Goal: Transaction & Acquisition: Purchase product/service

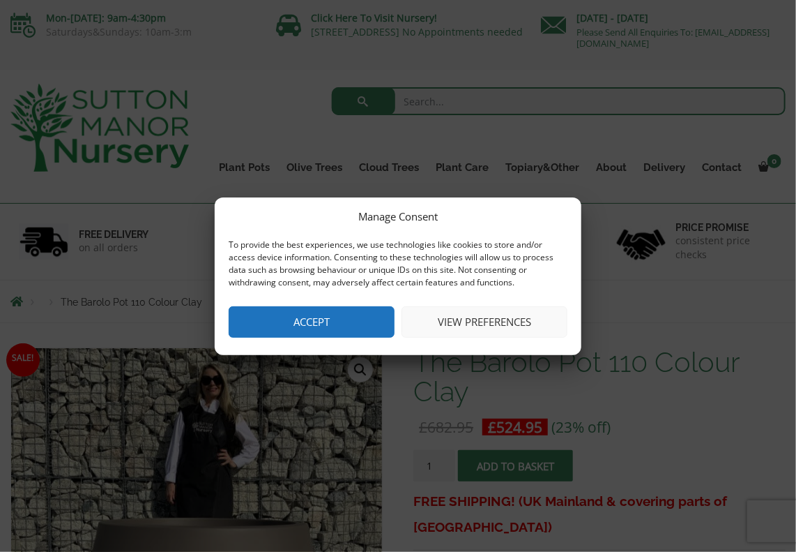
click at [477, 323] on button "View preferences" at bounding box center [485, 321] width 166 height 31
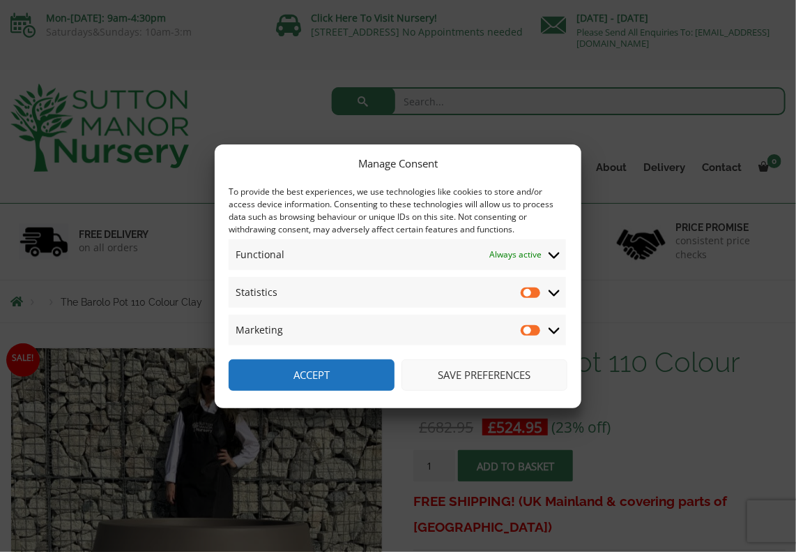
click at [498, 375] on button "Save preferences" at bounding box center [485, 374] width 166 height 31
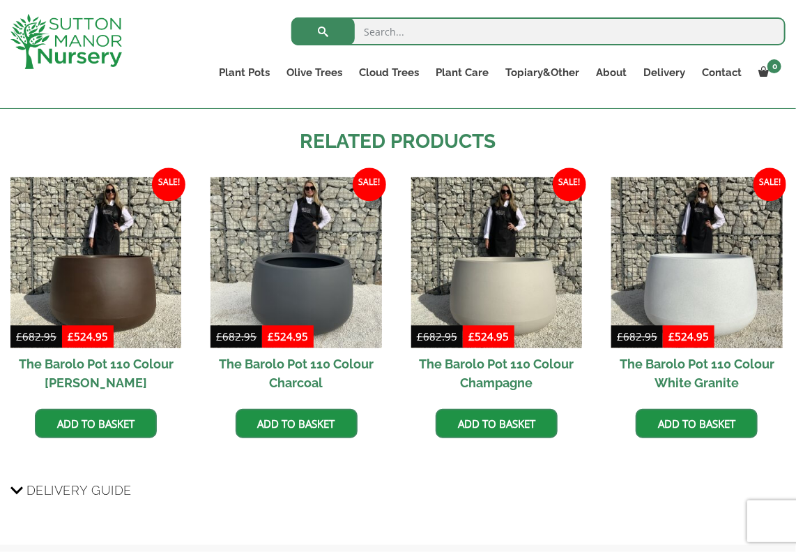
scroll to position [1091, 0]
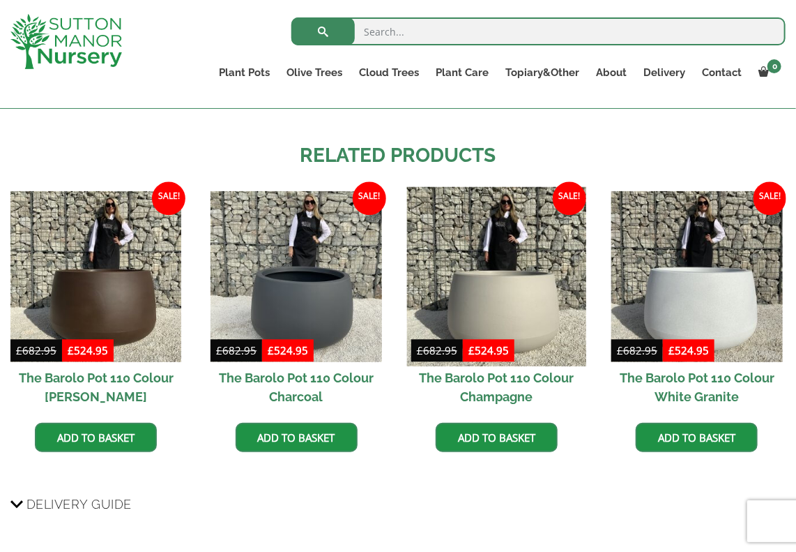
click at [519, 309] on img at bounding box center [496, 276] width 179 height 179
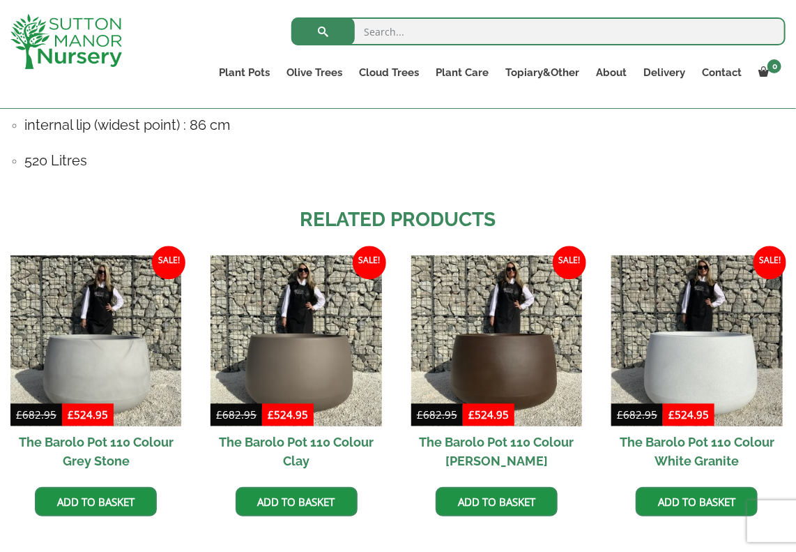
scroll to position [1116, 0]
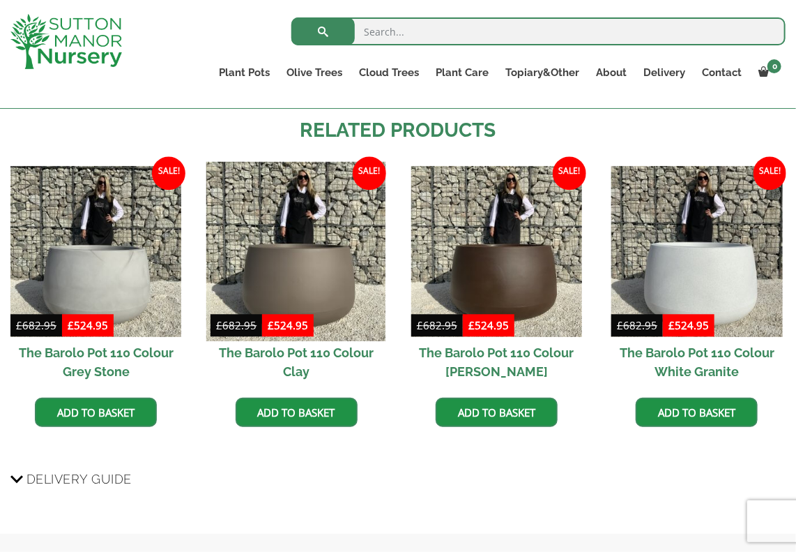
click at [310, 285] on img at bounding box center [295, 251] width 179 height 179
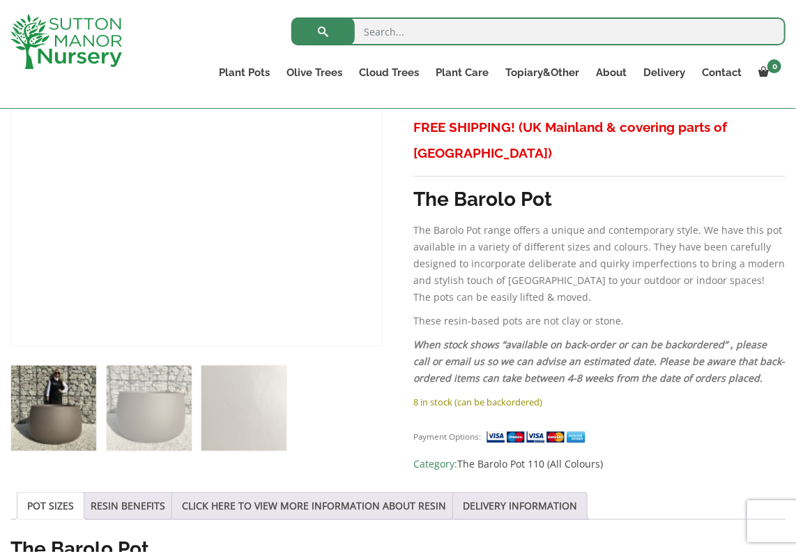
scroll to position [279, 0]
